Goal: Find specific page/section: Find specific page/section

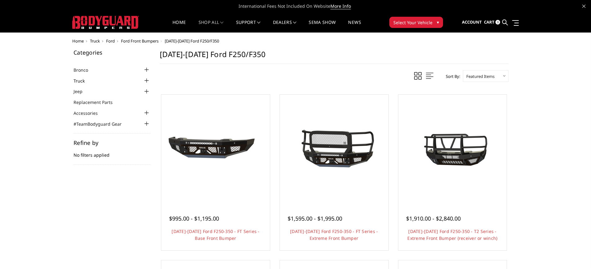
click at [83, 79] on link "Truck" at bounding box center [82, 80] width 19 height 7
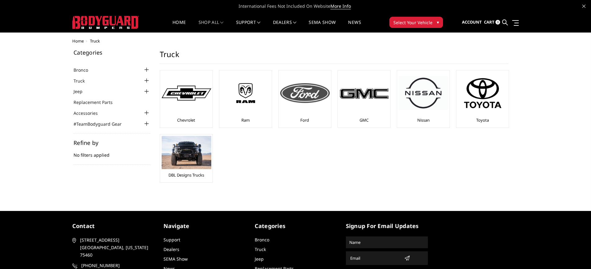
click at [299, 102] on img at bounding box center [305, 93] width 50 height 20
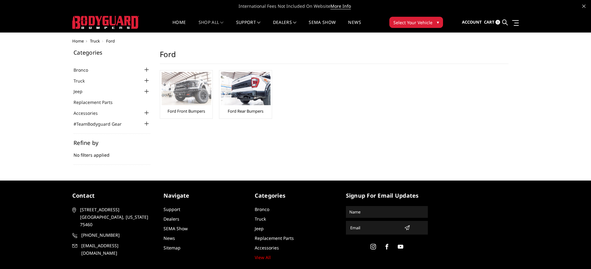
click at [182, 105] on img at bounding box center [186, 88] width 50 height 33
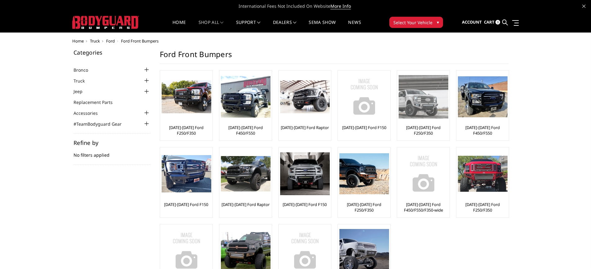
click at [413, 116] on img at bounding box center [423, 96] width 50 height 43
